Goal: Task Accomplishment & Management: Use online tool/utility

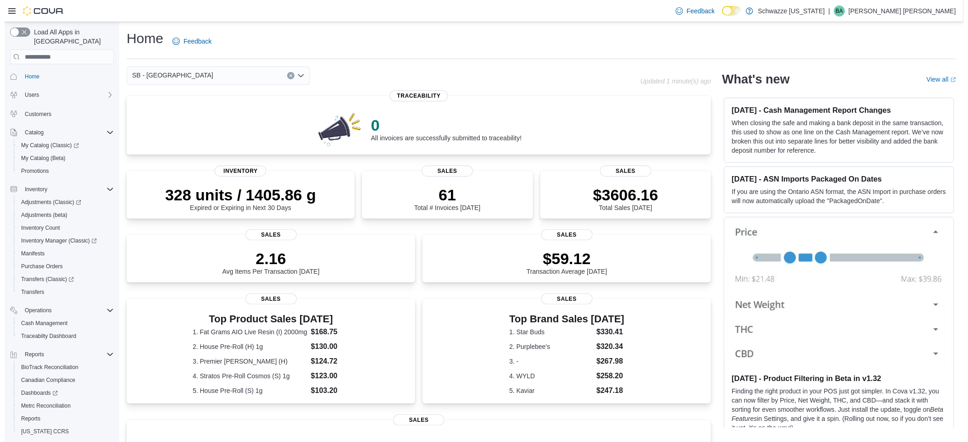
scroll to position [21, 0]
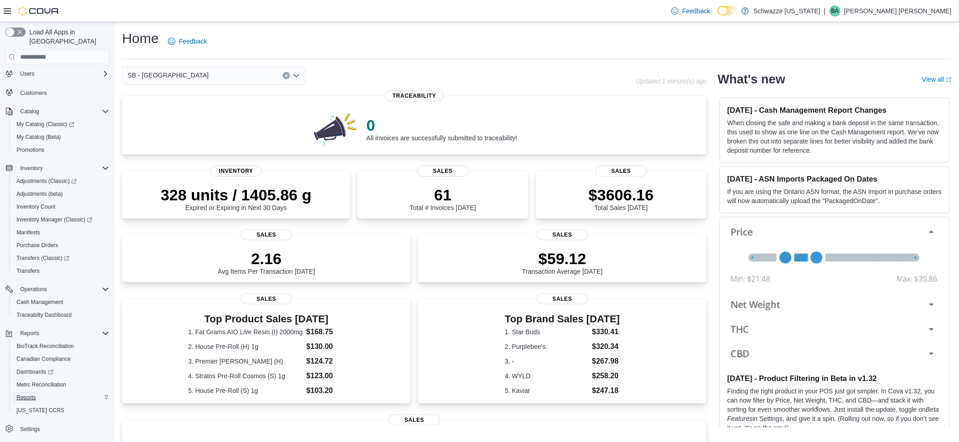
click at [33, 394] on span "Reports" at bounding box center [26, 397] width 19 height 7
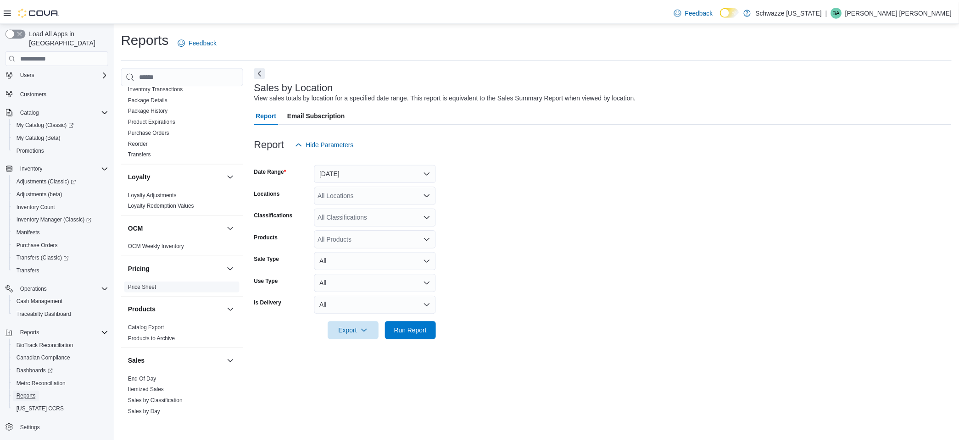
scroll to position [596, 0]
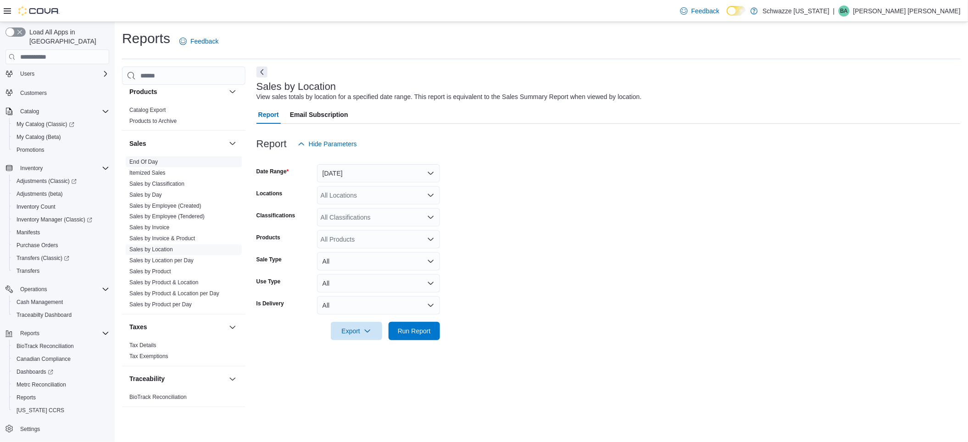
click at [149, 162] on link "End Of Day" at bounding box center [143, 162] width 28 height 6
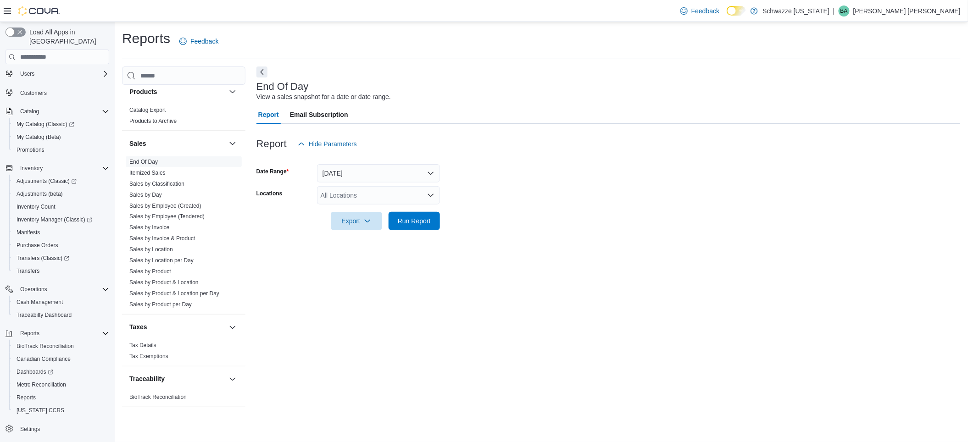
click at [341, 192] on div "All Locations" at bounding box center [378, 195] width 123 height 18
type input "***"
click at [357, 212] on span "SB - [GEOGRAPHIC_DATA]" at bounding box center [386, 211] width 81 height 9
click at [529, 184] on form "Date Range [DATE] Locations SB - Pueblo West Export Run Report" at bounding box center [609, 191] width 704 height 77
click at [417, 223] on span "Run Report" at bounding box center [414, 220] width 33 height 9
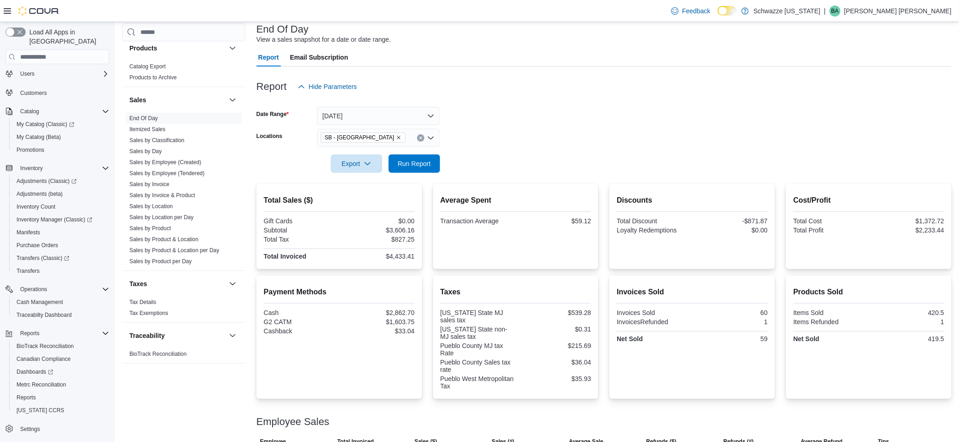
scroll to position [129, 0]
